Goal: Task Accomplishment & Management: Manage account settings

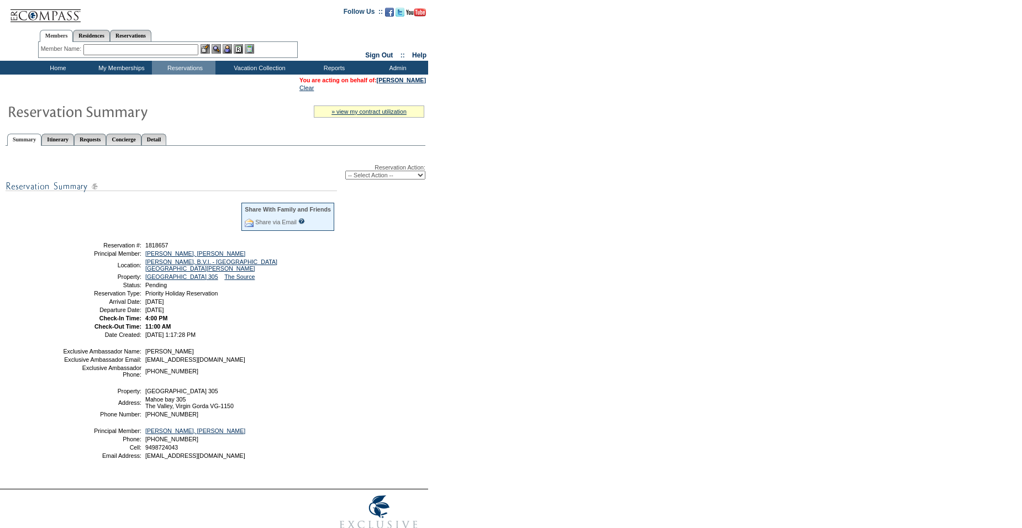
click at [372, 176] on select "-- Select Action -- Modify Reservation Dates Modify Reservation Cost Modify Occ…" at bounding box center [385, 175] width 80 height 9
select select "ConfirmRes"
click at [345, 173] on select "-- Select Action -- Modify Reservation Dates Modify Reservation Cost Modify Occ…" at bounding box center [385, 175] width 80 height 9
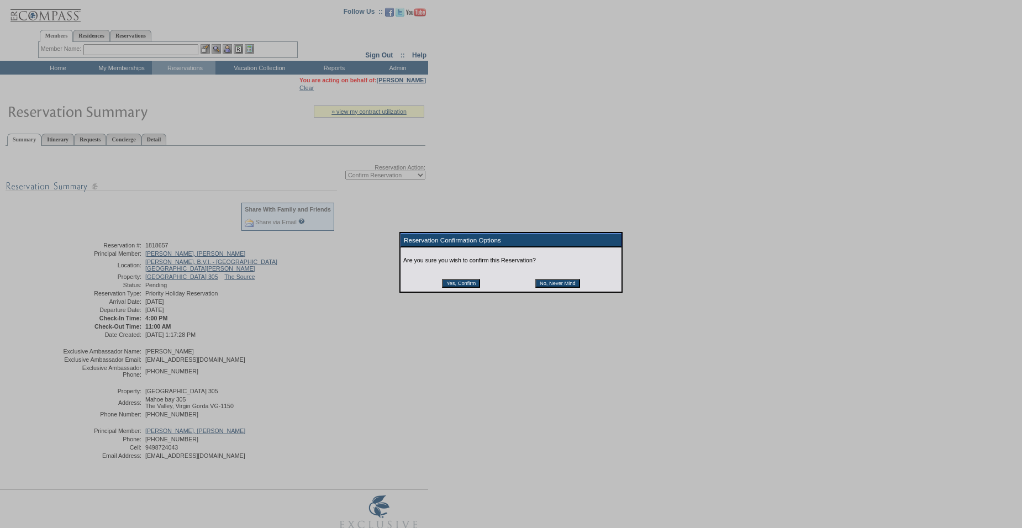
click at [449, 284] on input "Yes, Confirm" at bounding box center [461, 283] width 38 height 9
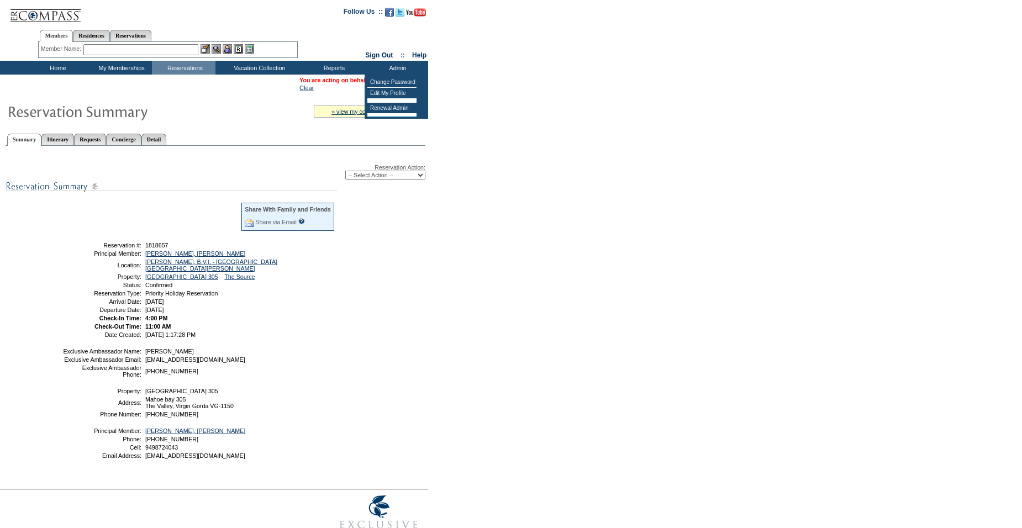
click at [185, 89] on td "You are acting on behalf of: [PERSON_NAME] Clear" at bounding box center [214, 84] width 426 height 17
click at [183, 257] on link "[PERSON_NAME], [PERSON_NAME]" at bounding box center [195, 253] width 100 height 7
